Goal: Transaction & Acquisition: Purchase product/service

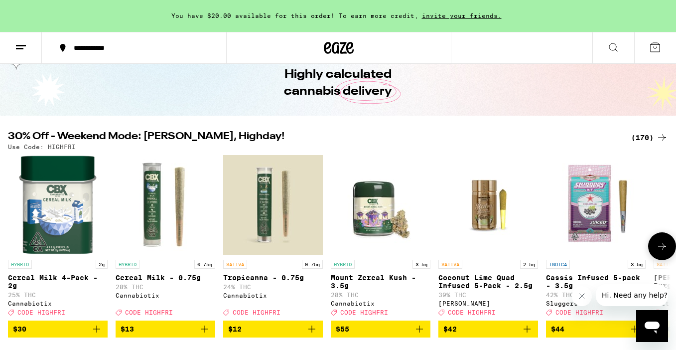
scroll to position [45, 0]
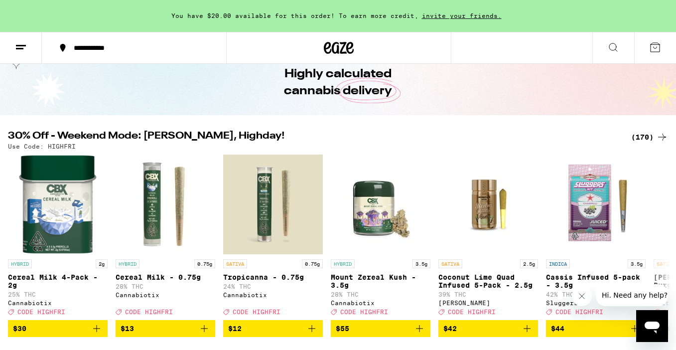
click at [646, 134] on div "(170)" at bounding box center [650, 137] width 37 height 12
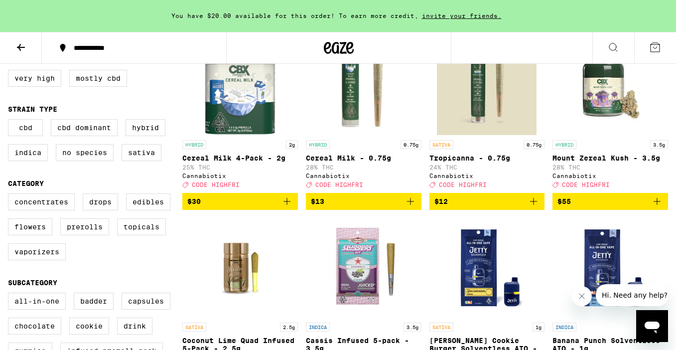
scroll to position [141, 0]
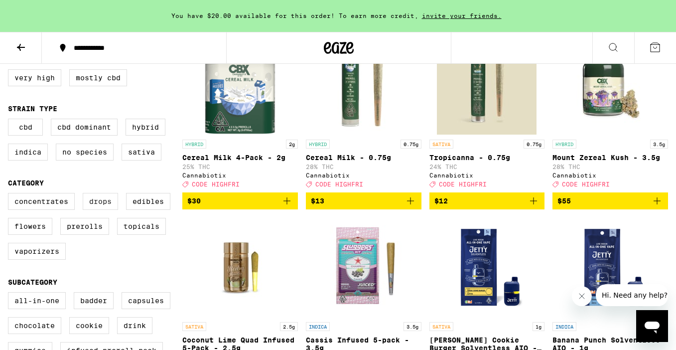
click at [103, 210] on label "Drops" at bounding box center [100, 201] width 35 height 17
click at [10, 195] on input "Drops" at bounding box center [10, 194] width 0 height 0
checkbox input "true"
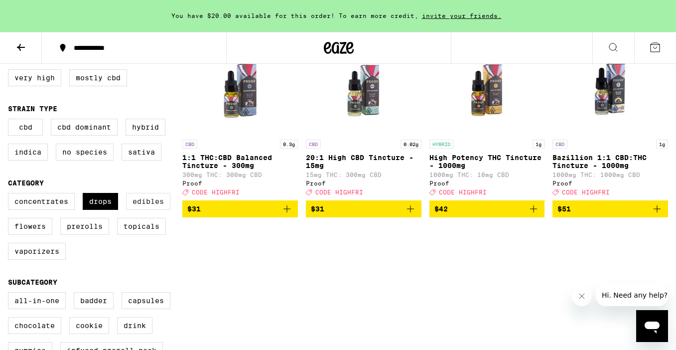
click at [149, 210] on label "Edibles" at bounding box center [148, 201] width 44 height 17
click at [10, 195] on input "Edibles" at bounding box center [10, 194] width 0 height 0
checkbox input "true"
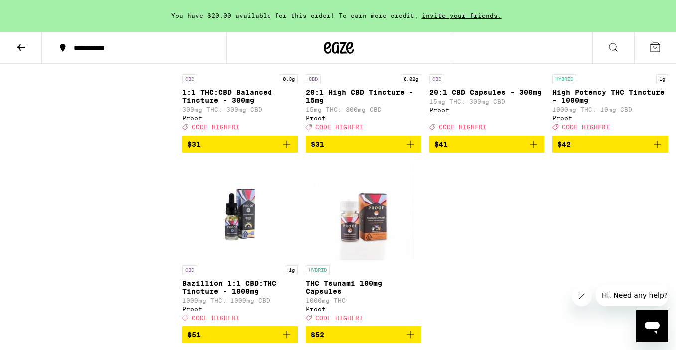
scroll to position [4010, 0]
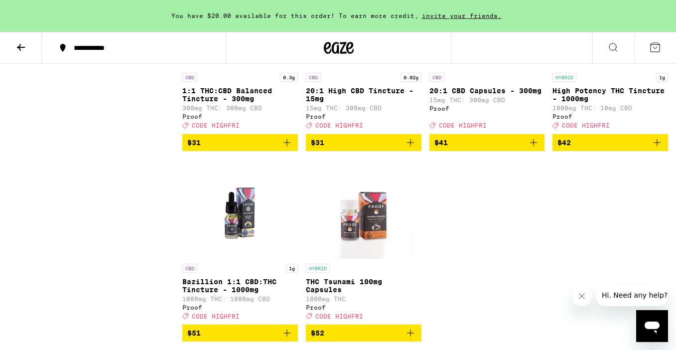
click at [592, 103] on p "High Potency THC Tincture - 1000mg" at bounding box center [611, 95] width 116 height 16
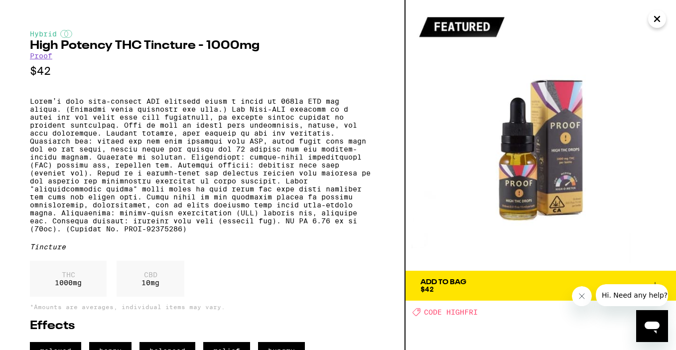
click at [655, 18] on icon "Close" at bounding box center [657, 18] width 12 height 15
